Goal: Check status: Check status

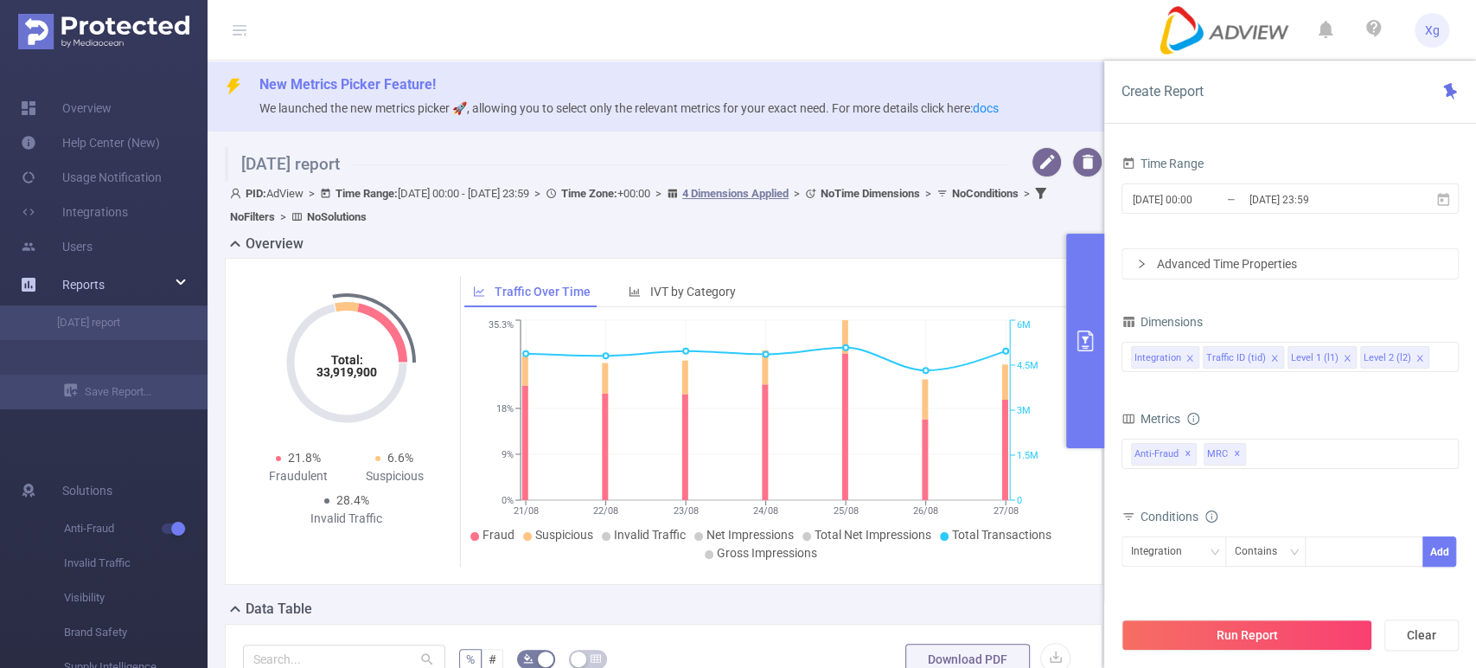
click at [87, 280] on span "Reports" at bounding box center [83, 285] width 42 height 14
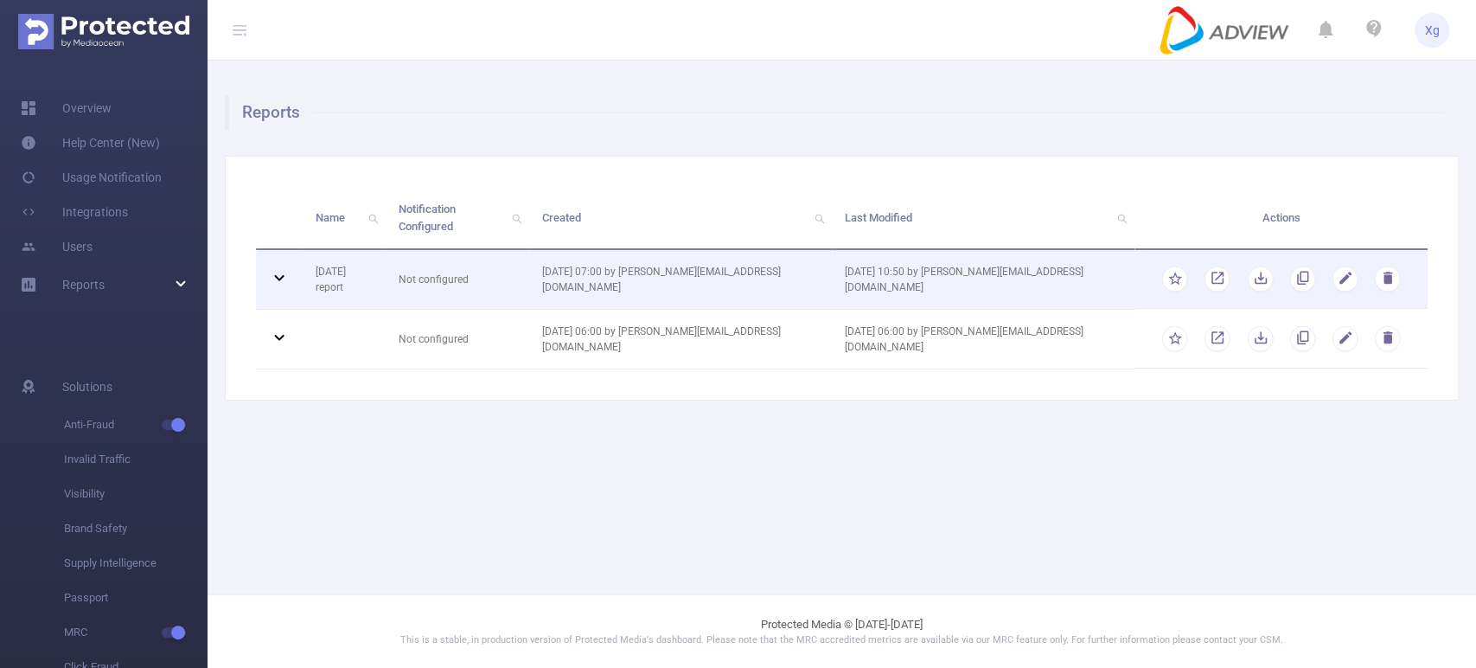
click at [277, 267] on icon at bounding box center [279, 277] width 21 height 21
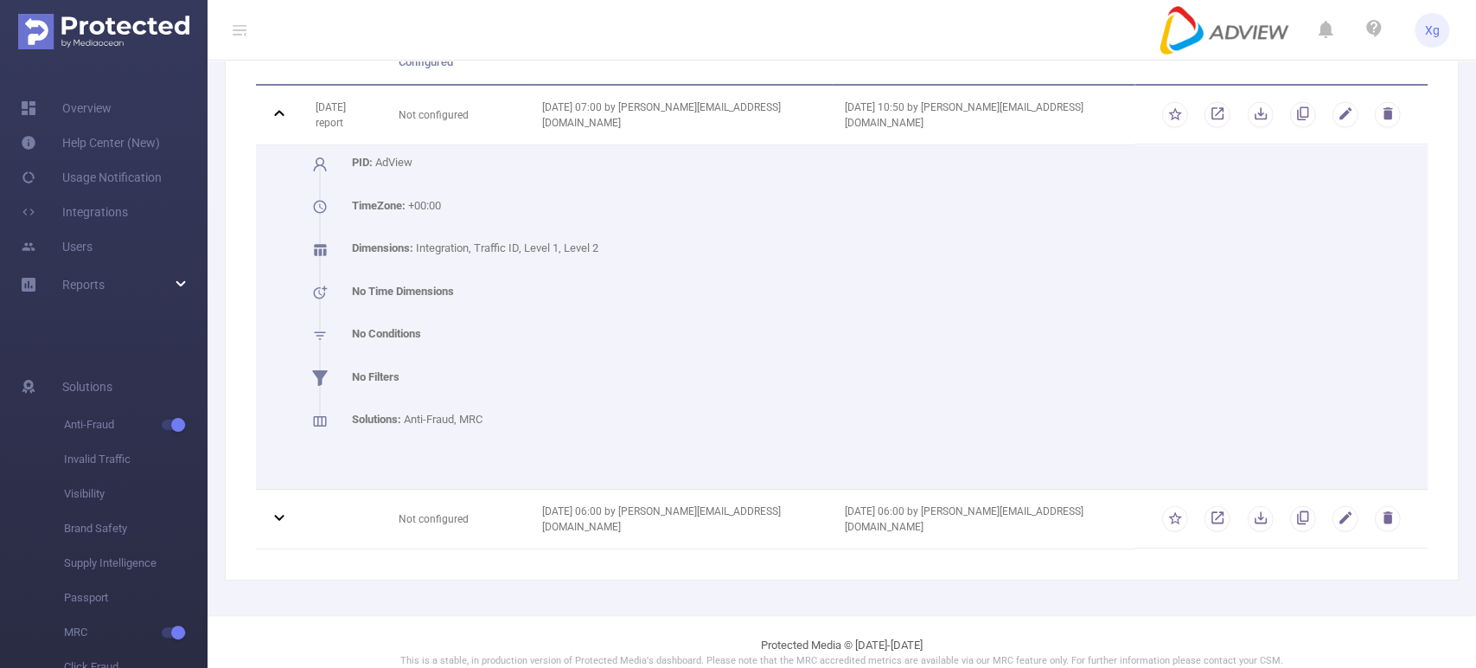
scroll to position [165, 0]
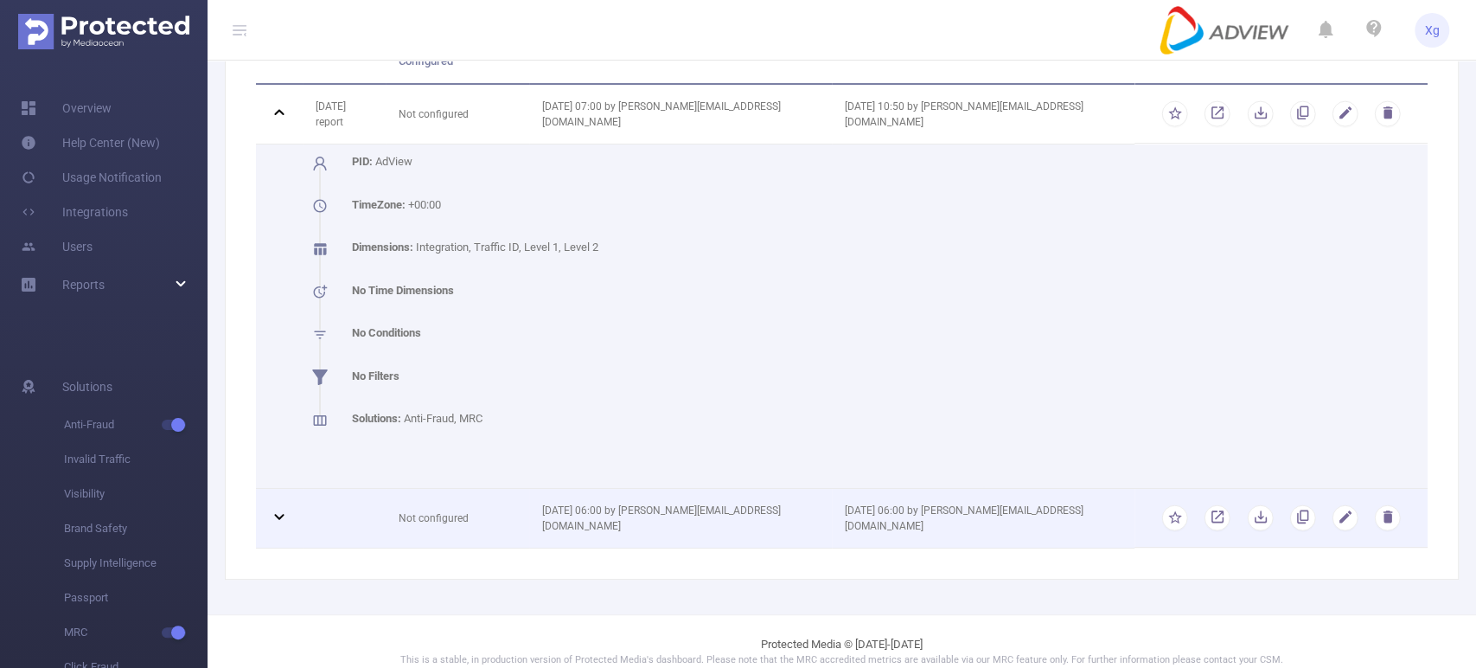
click at [279, 506] on icon at bounding box center [279, 516] width 21 height 21
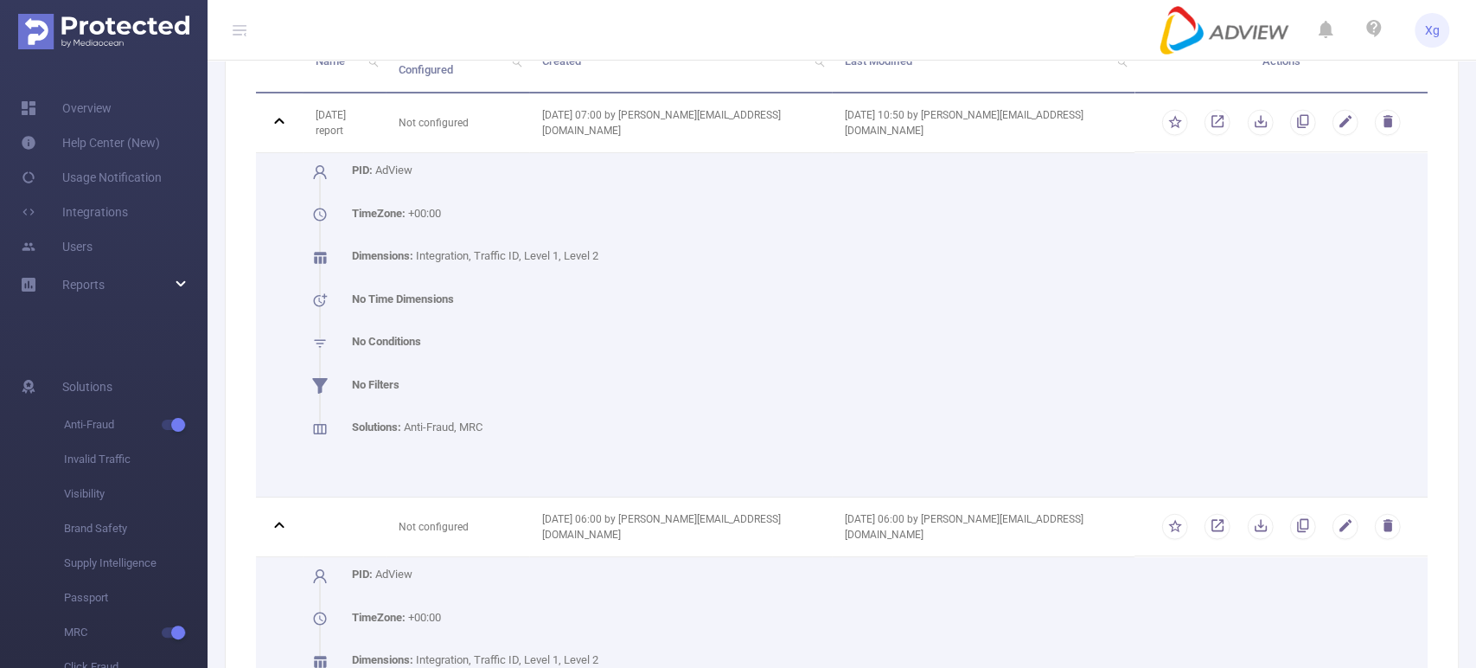
scroll to position [288, 0]
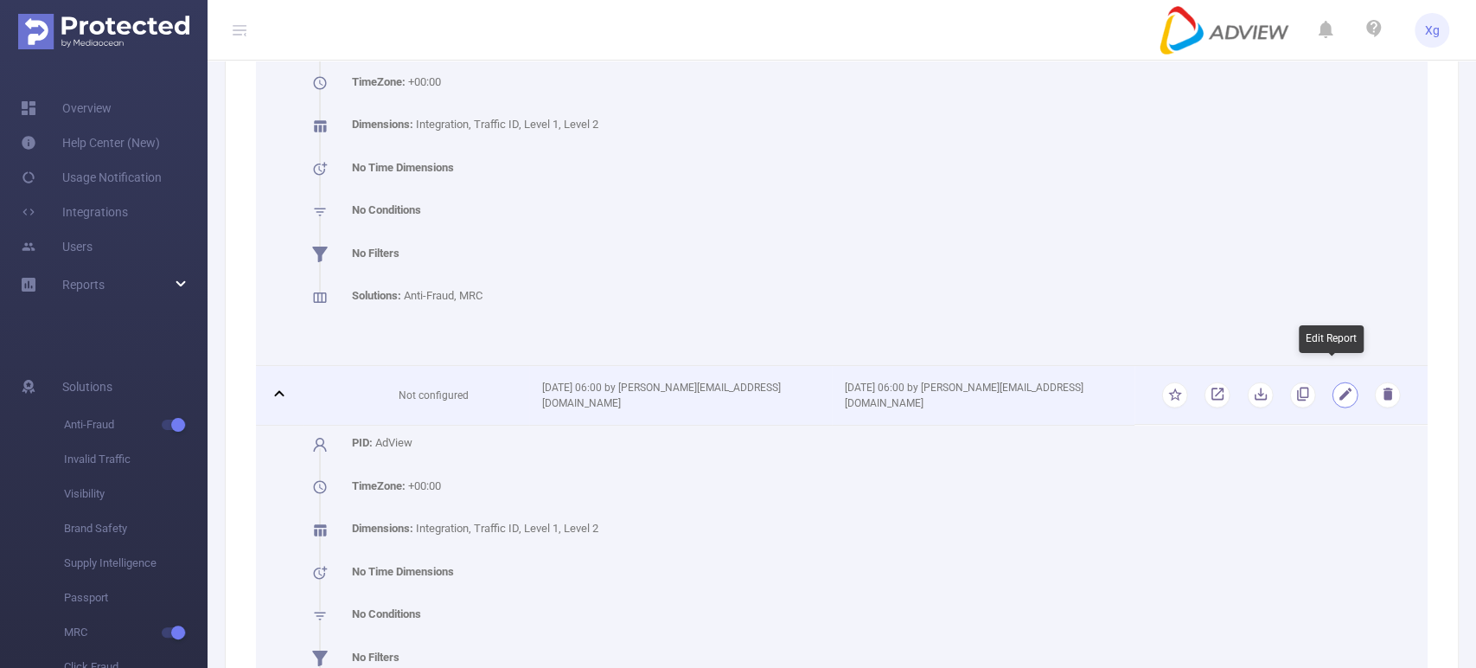
click at [1337, 383] on button "button" at bounding box center [1345, 395] width 26 height 26
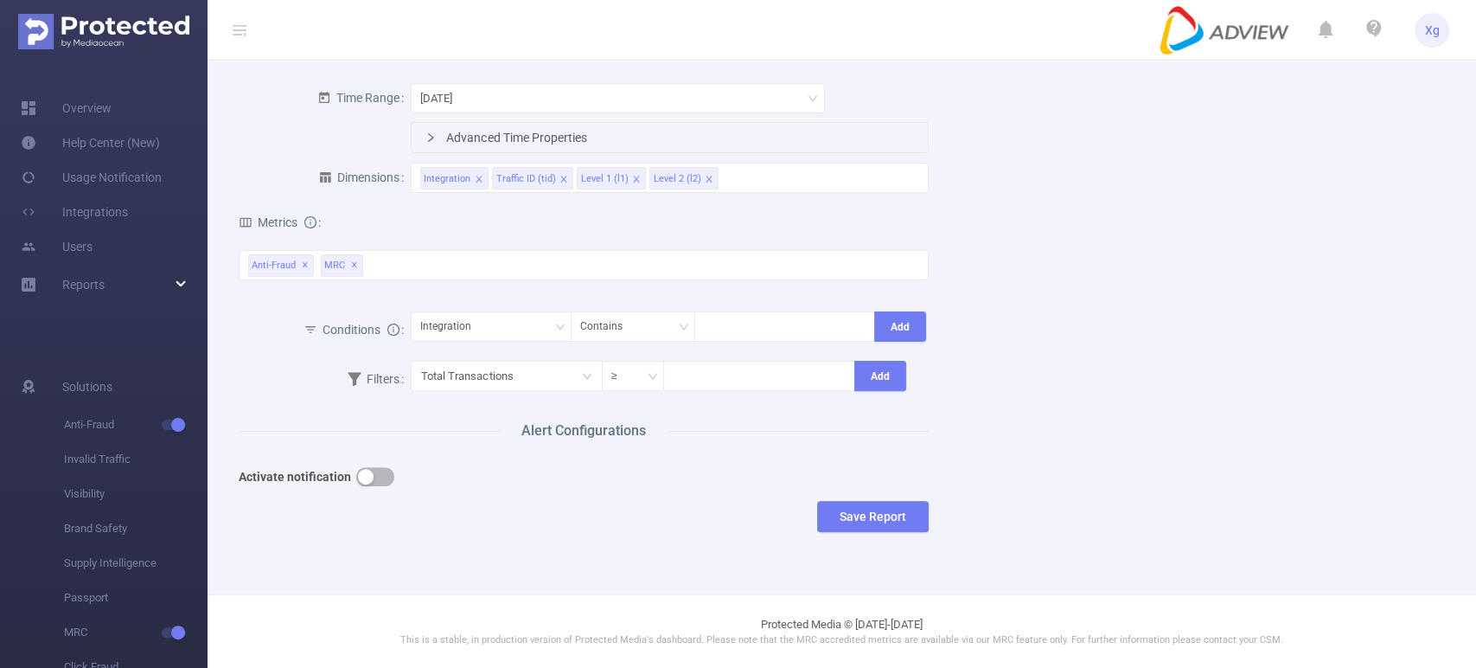
scroll to position [187, 0]
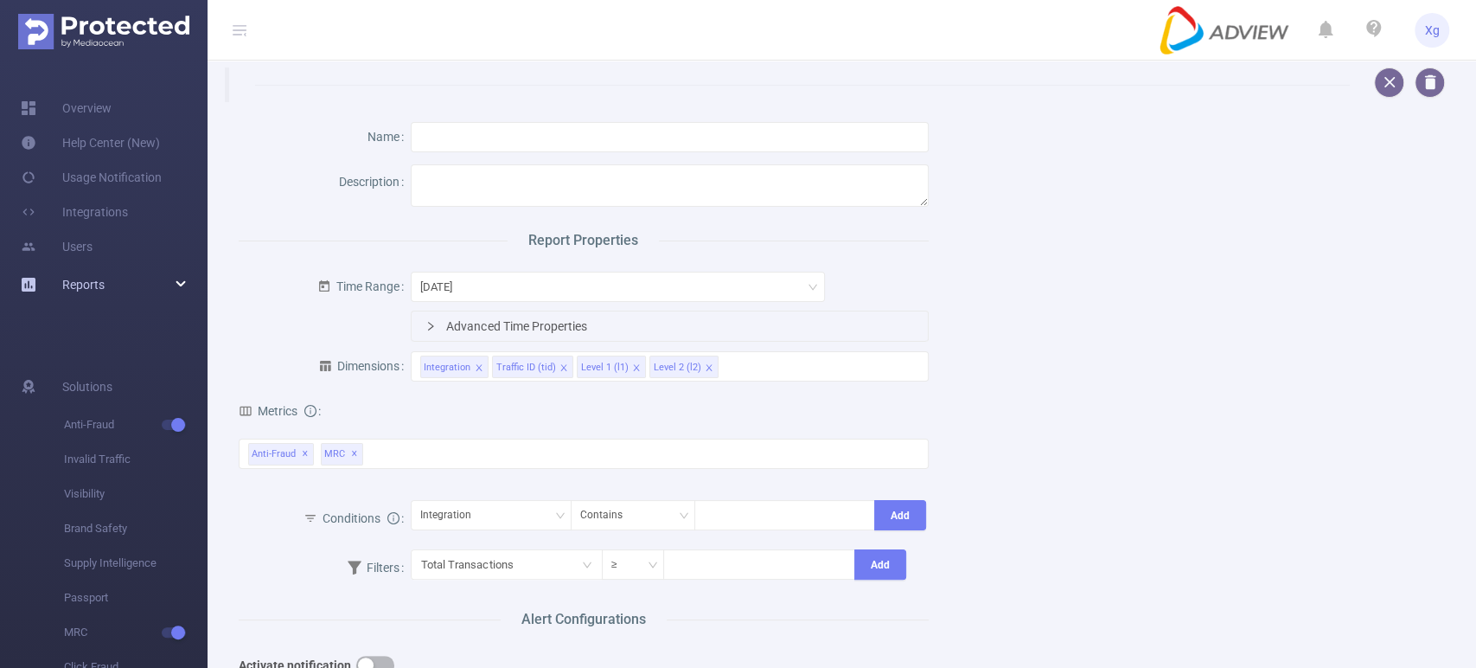
click at [113, 277] on div "Reports" at bounding box center [104, 284] width 208 height 35
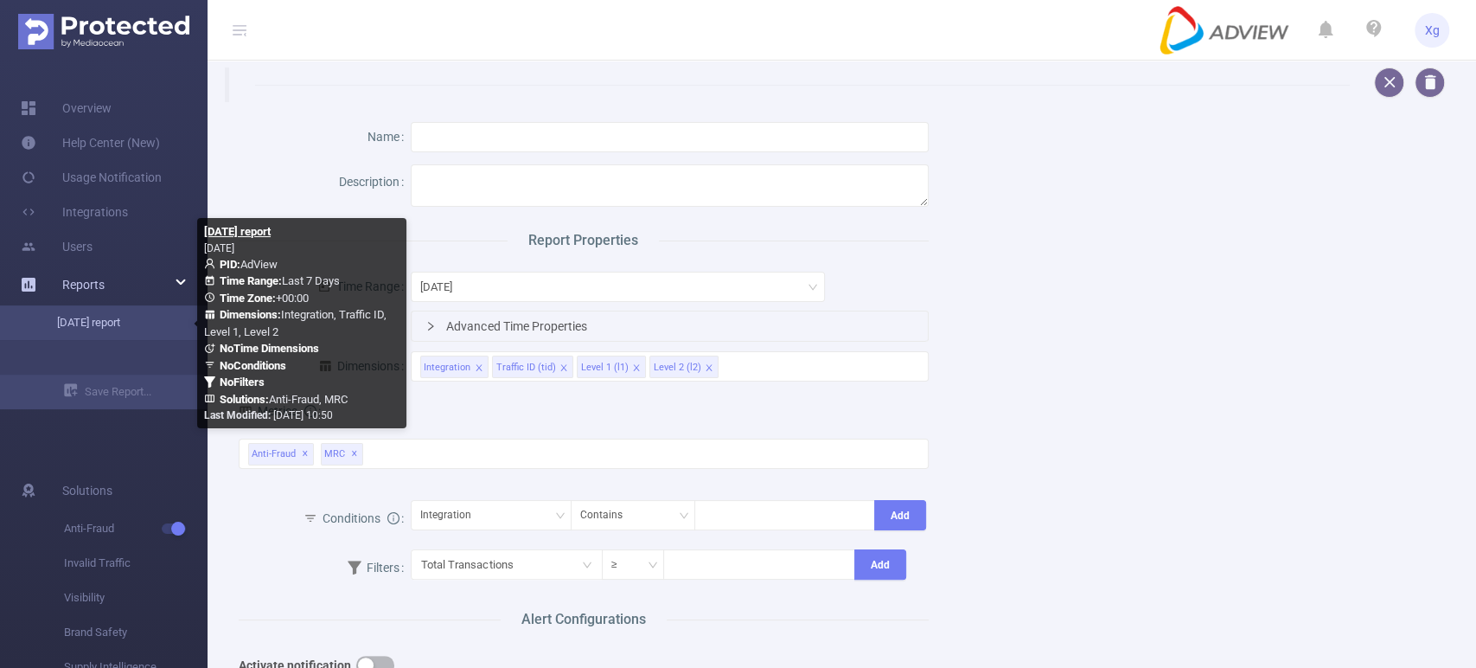
click at [99, 332] on link "[DATE] report" at bounding box center [111, 322] width 152 height 35
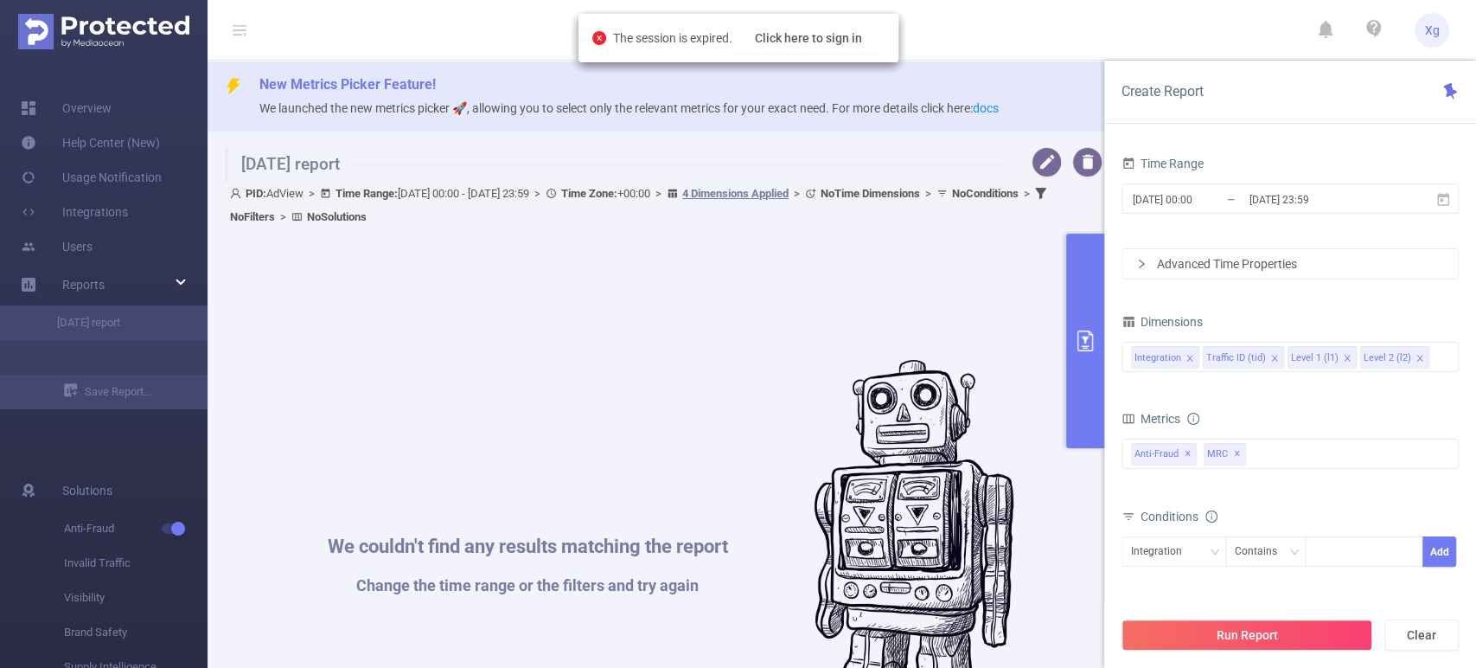
click at [1081, 344] on icon "primary" at bounding box center [1085, 340] width 21 height 21
click at [1078, 309] on button "primary" at bounding box center [1085, 341] width 38 height 214
click at [848, 38] on button "Click here to sign in" at bounding box center [808, 37] width 152 height 31
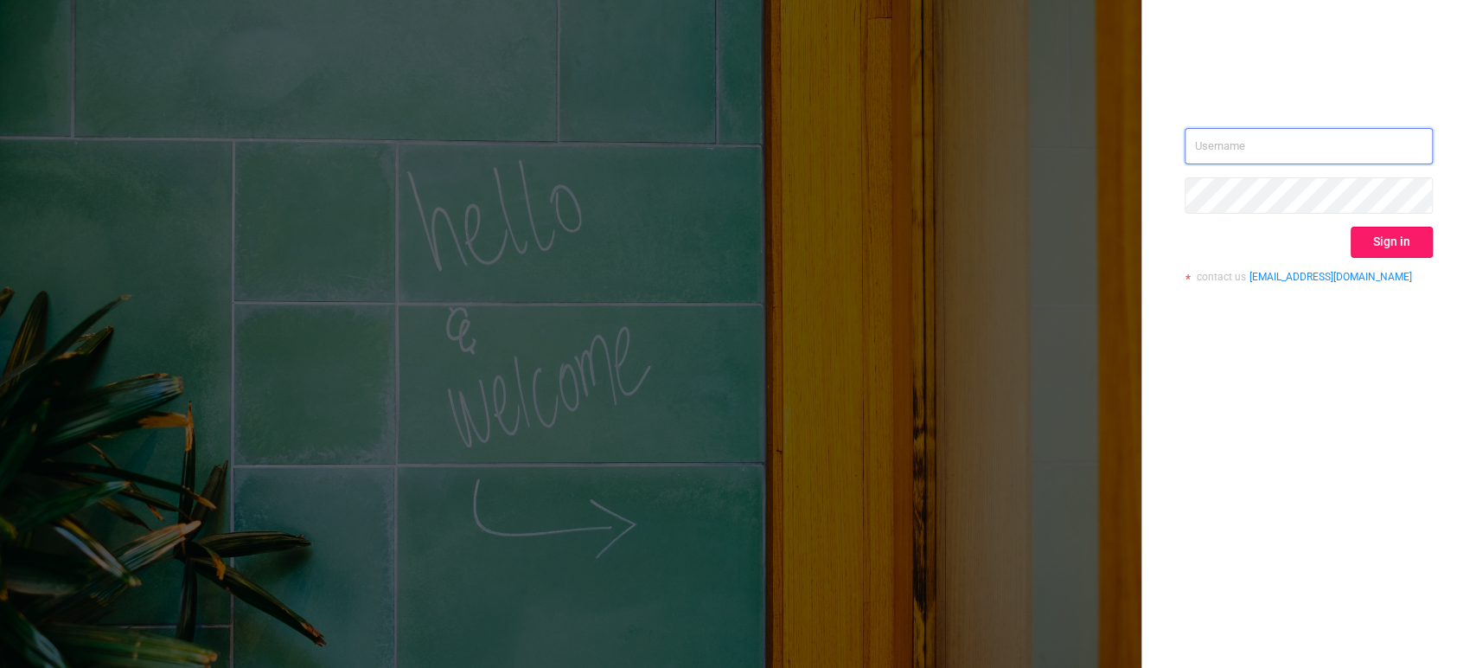
type input "xavier.guo@adview.com"
click at [1404, 235] on button "Sign in" at bounding box center [1392, 242] width 82 height 31
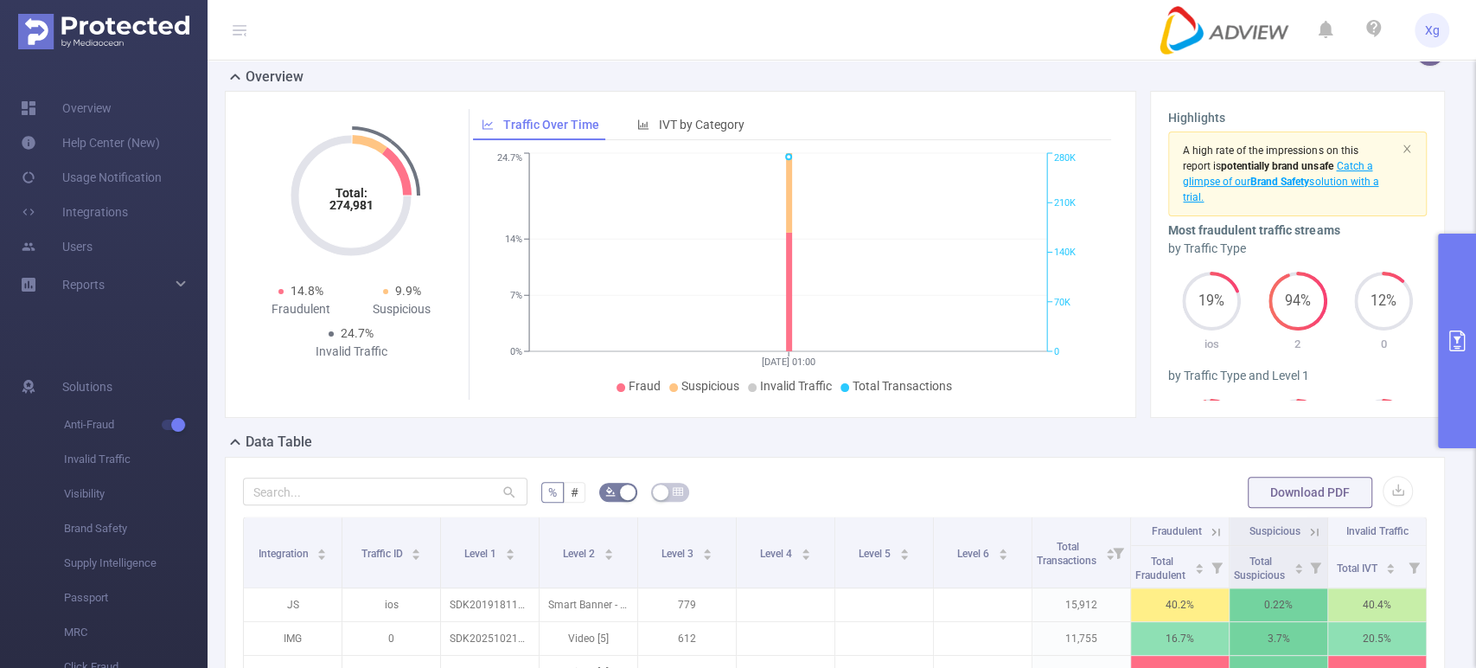
scroll to position [96, 0]
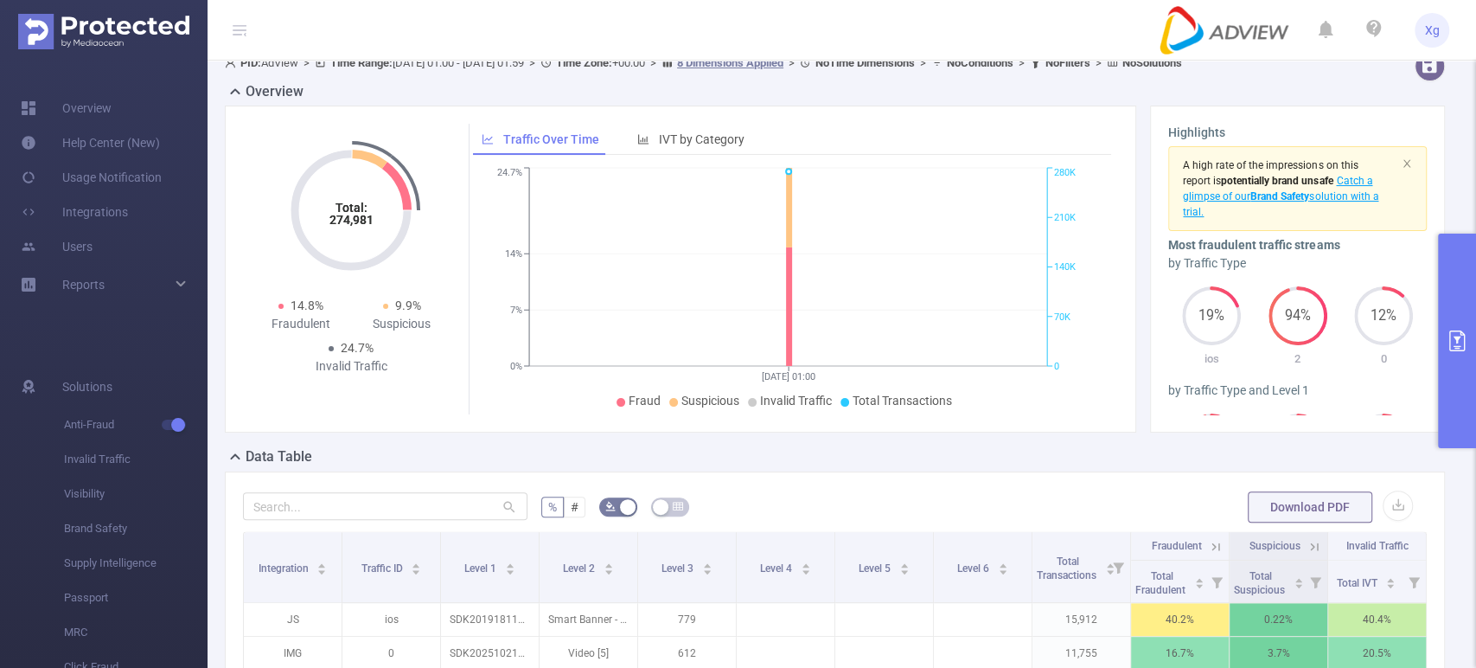
click at [1449, 326] on button "primary" at bounding box center [1457, 341] width 38 height 214
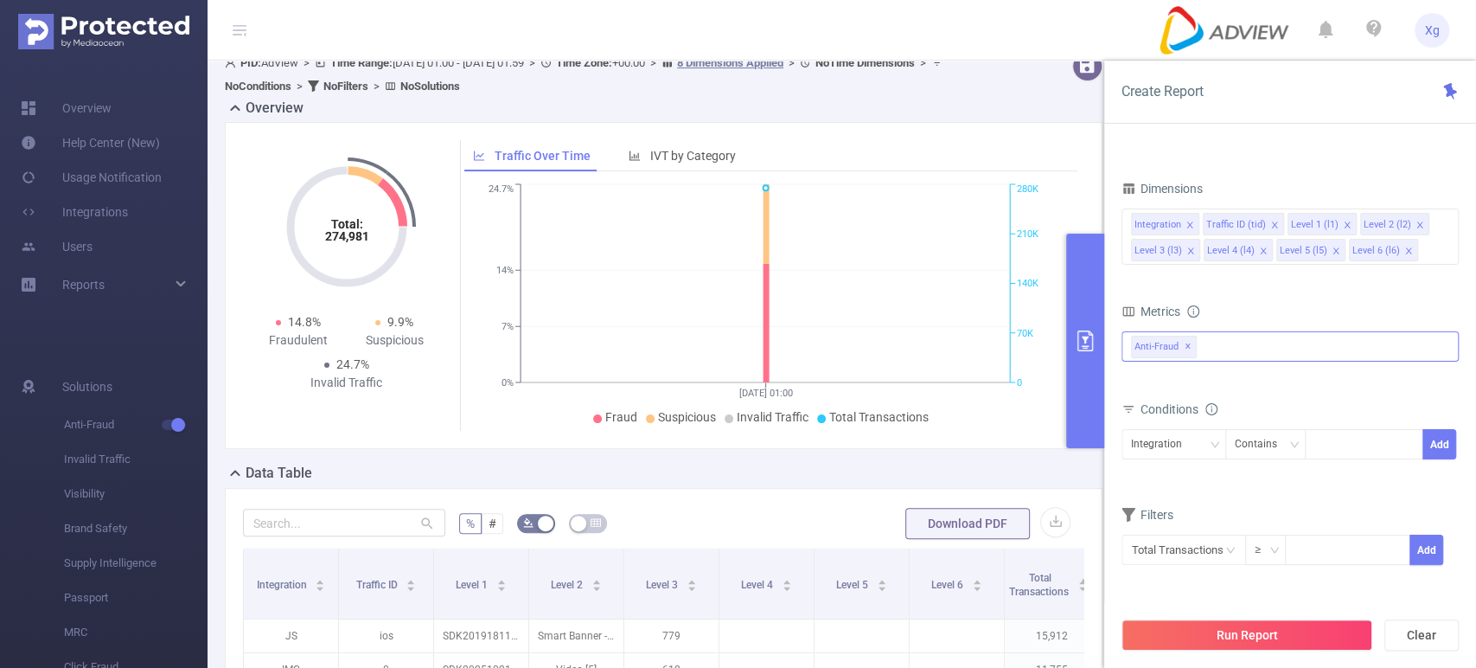
click at [1265, 344] on div "Anti-Fraud ✕" at bounding box center [1290, 346] width 337 height 30
click at [1136, 386] on icon "icon: caret-down" at bounding box center [1133, 385] width 9 height 9
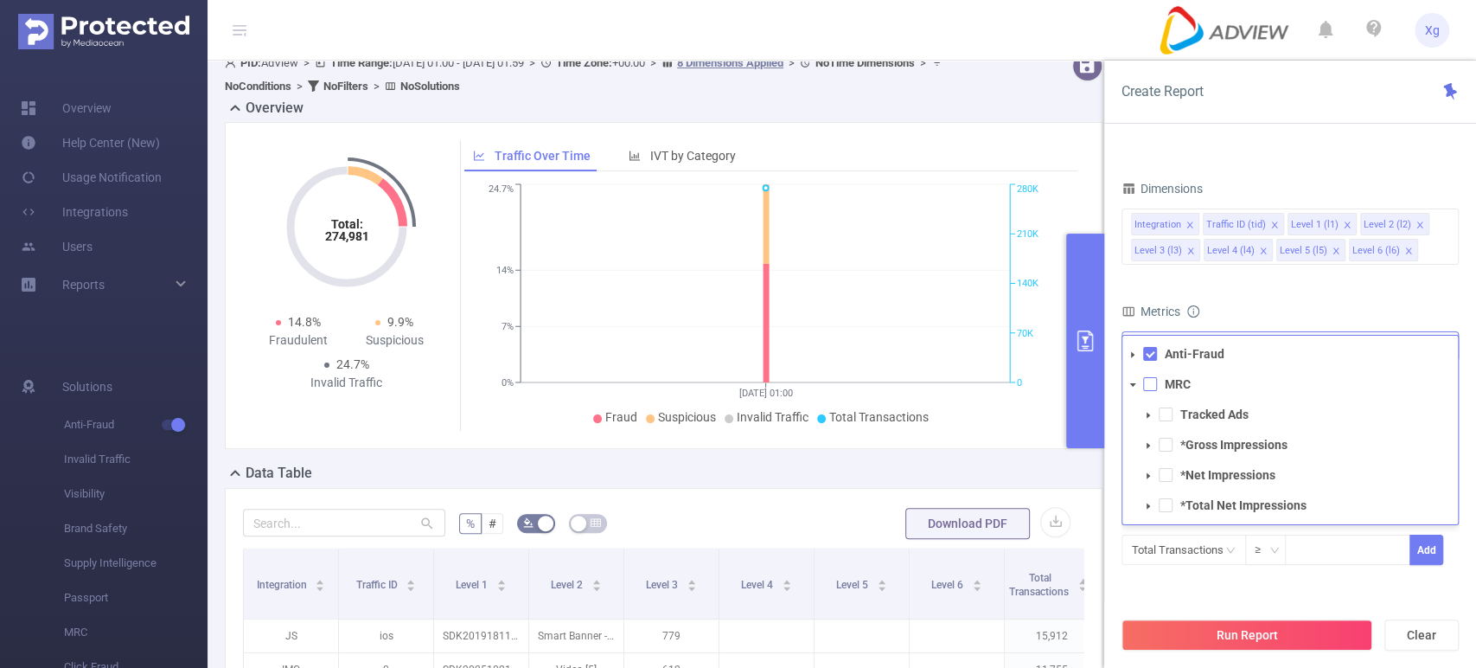
click at [1150, 382] on span at bounding box center [1150, 384] width 14 height 14
click at [1276, 630] on button "Run Report" at bounding box center [1247, 634] width 251 height 31
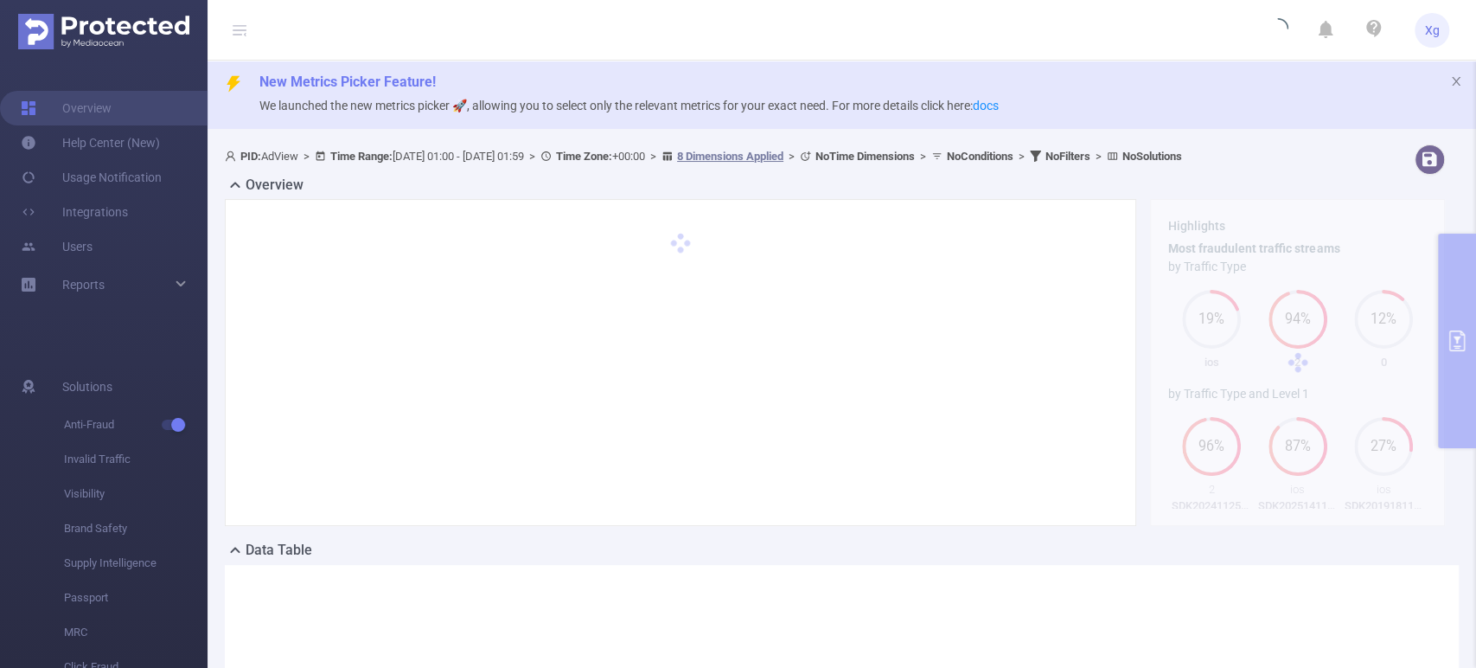
scroll to position [0, 0]
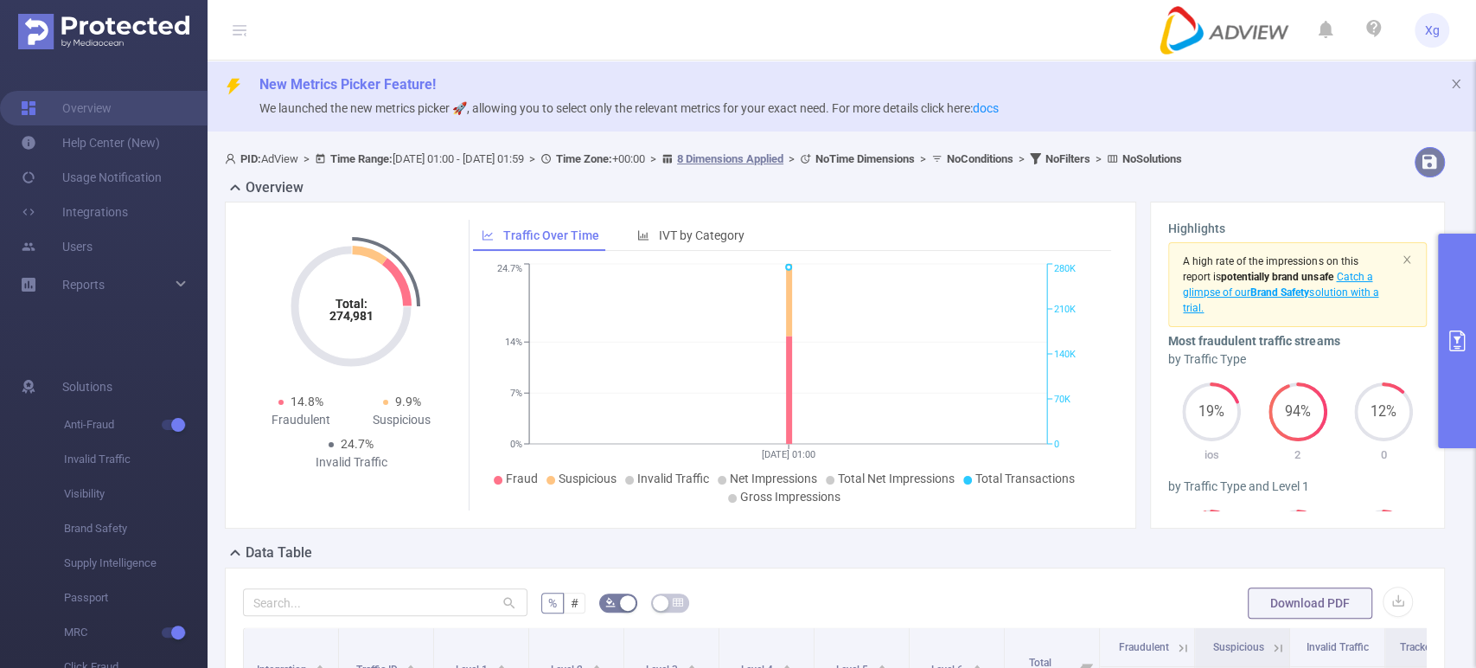
click at [1416, 169] on button "button" at bounding box center [1430, 162] width 30 height 30
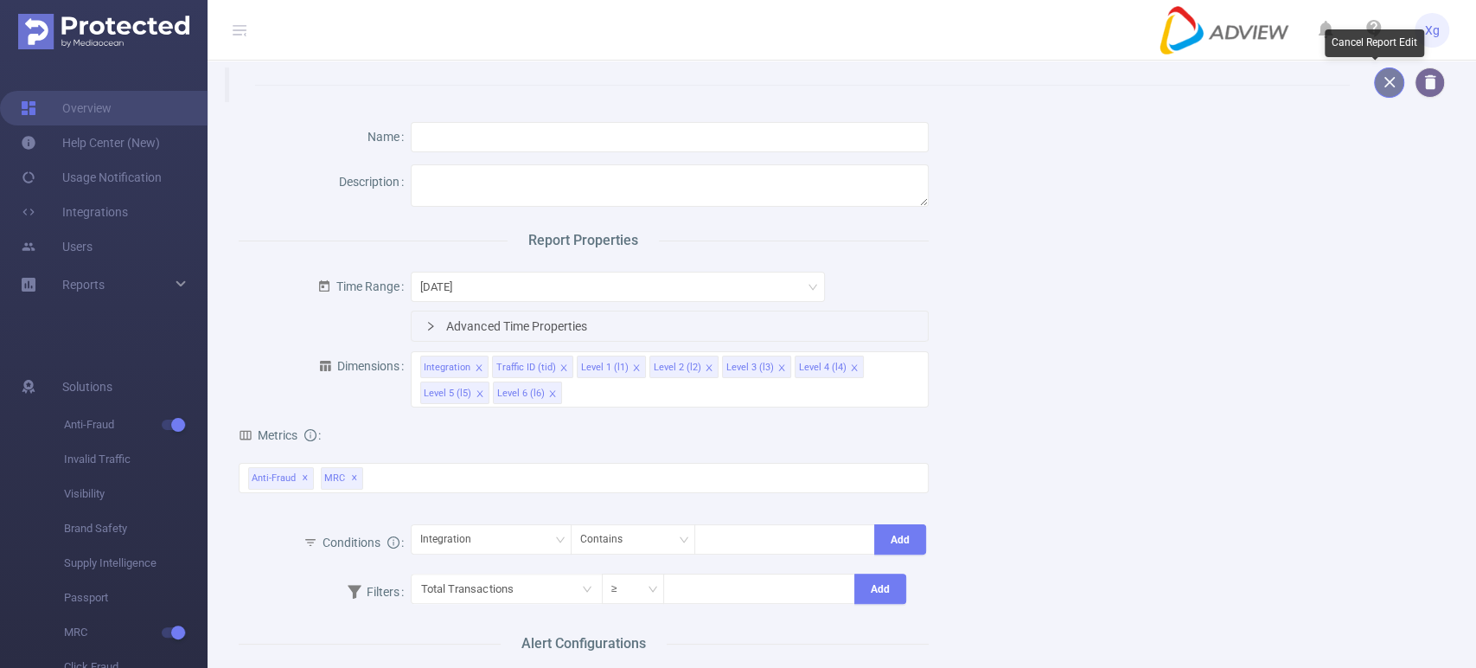
click at [1374, 77] on button "button" at bounding box center [1389, 82] width 30 height 30
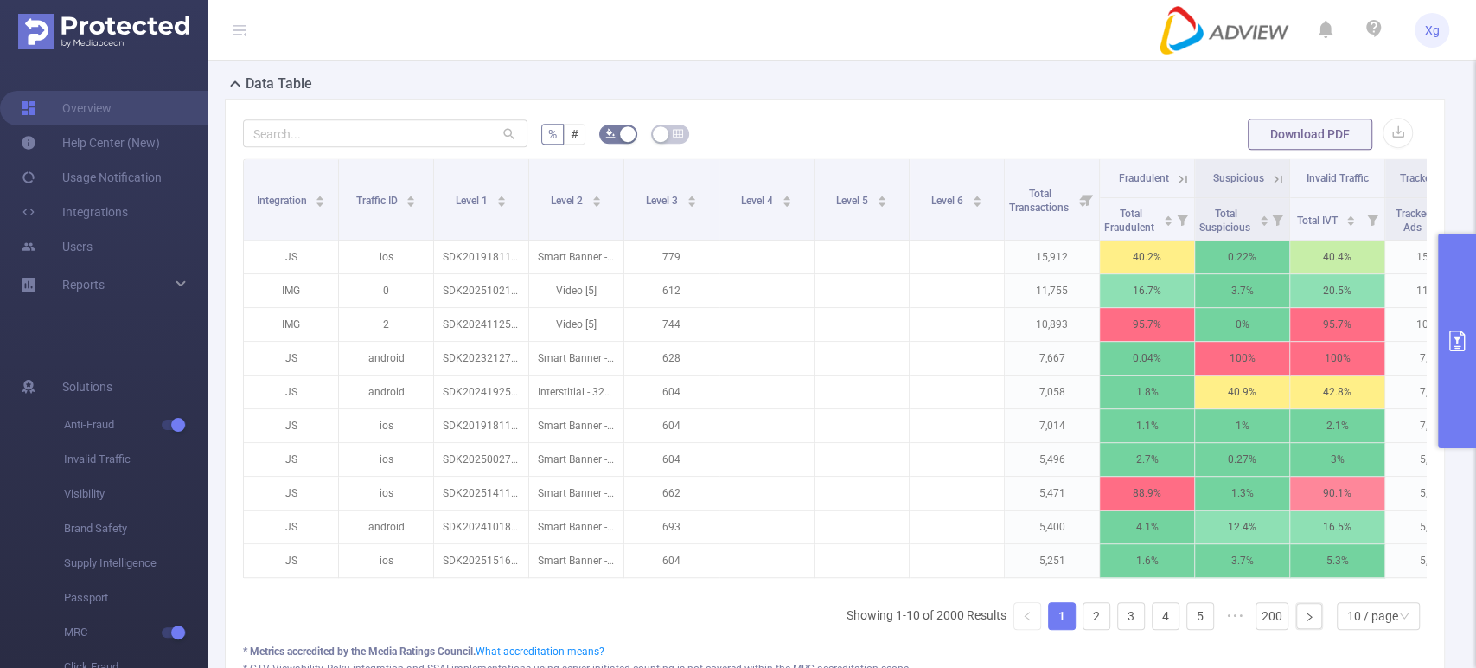
scroll to position [576, 0]
